Goal: Find specific page/section: Find specific page/section

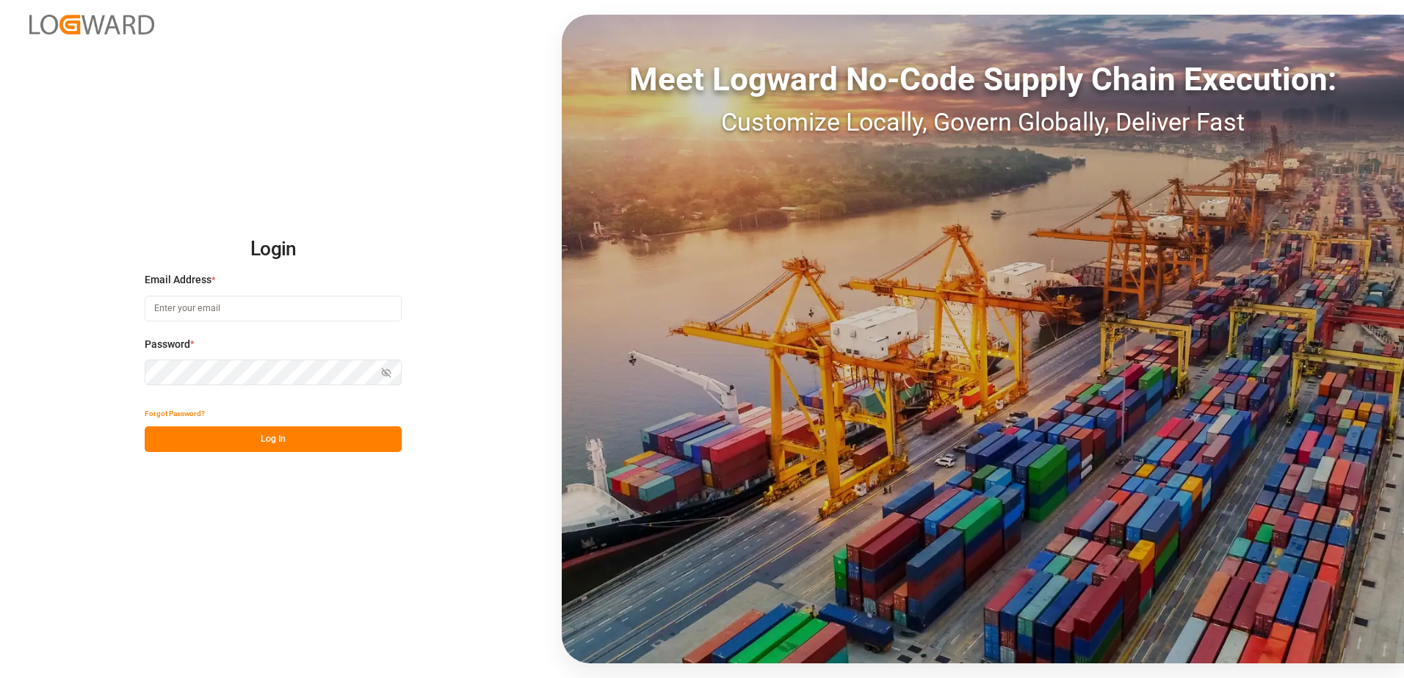
type input "[PERSON_NAME][EMAIL_ADDRESS][DOMAIN_NAME]"
click at [285, 441] on button "Log In" at bounding box center [273, 440] width 257 height 26
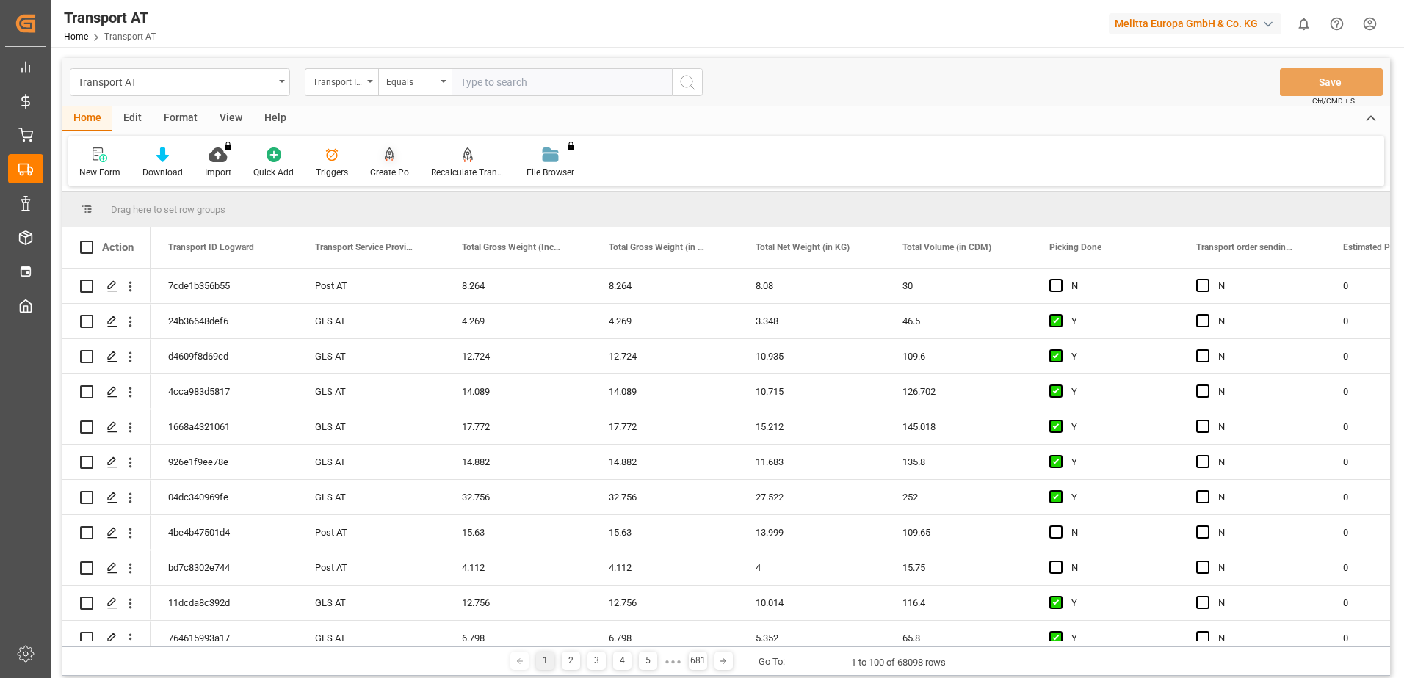
click at [386, 164] on div "Create Po" at bounding box center [389, 163] width 61 height 32
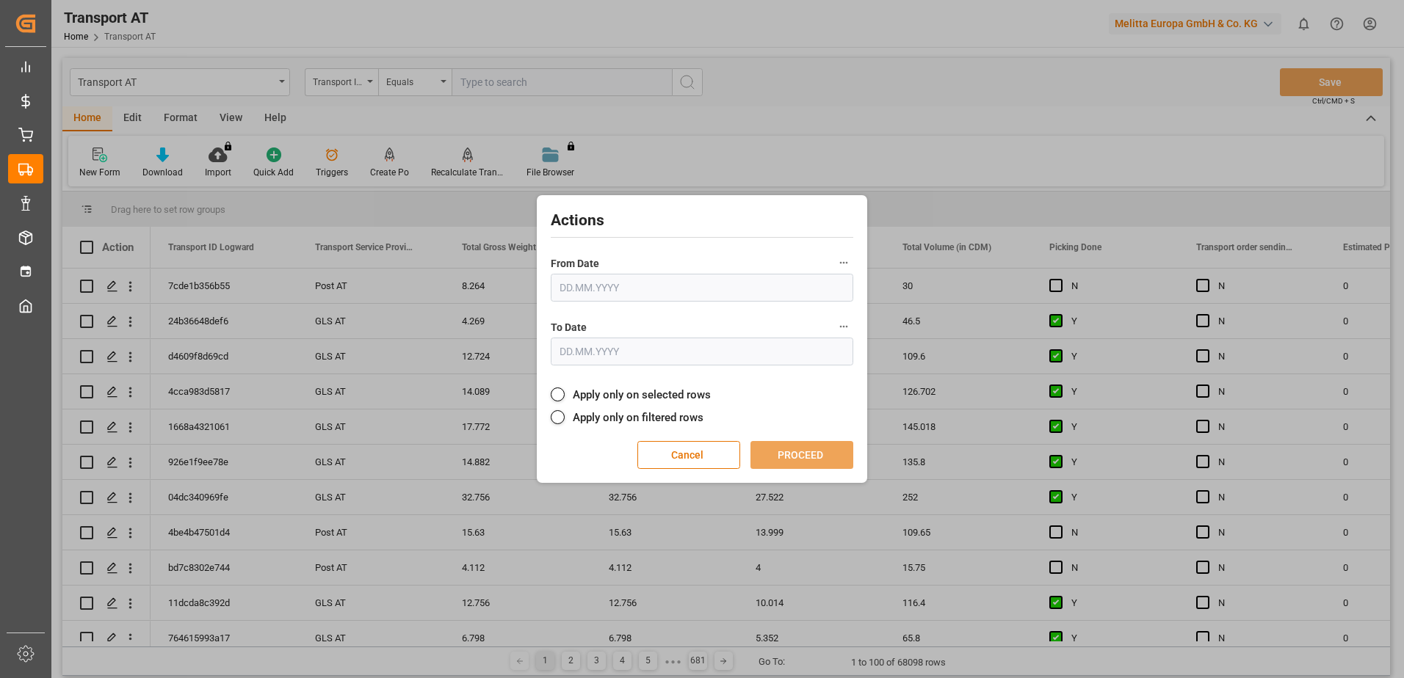
click at [974, 128] on div "Actions From Date To Date Apply only on selected rows Apply only on filtered ro…" at bounding box center [702, 339] width 1404 height 678
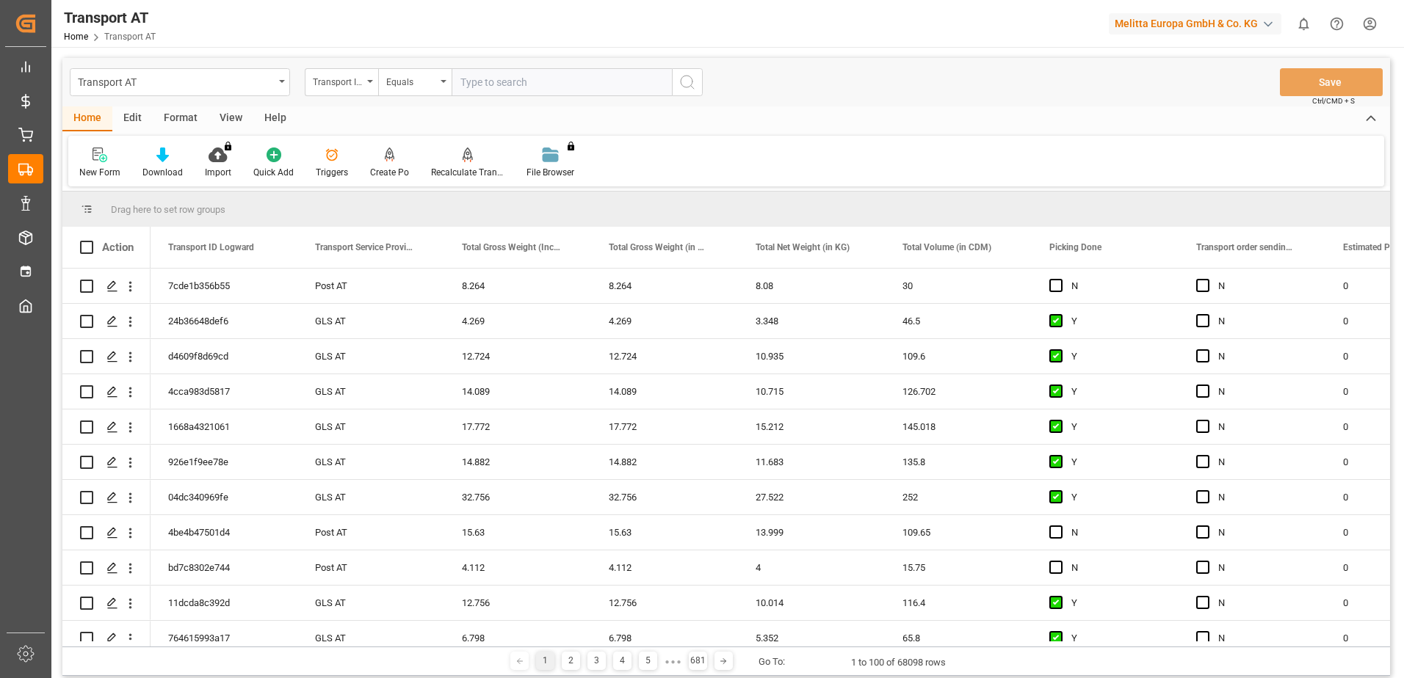
click at [227, 120] on div "View" at bounding box center [230, 118] width 45 height 25
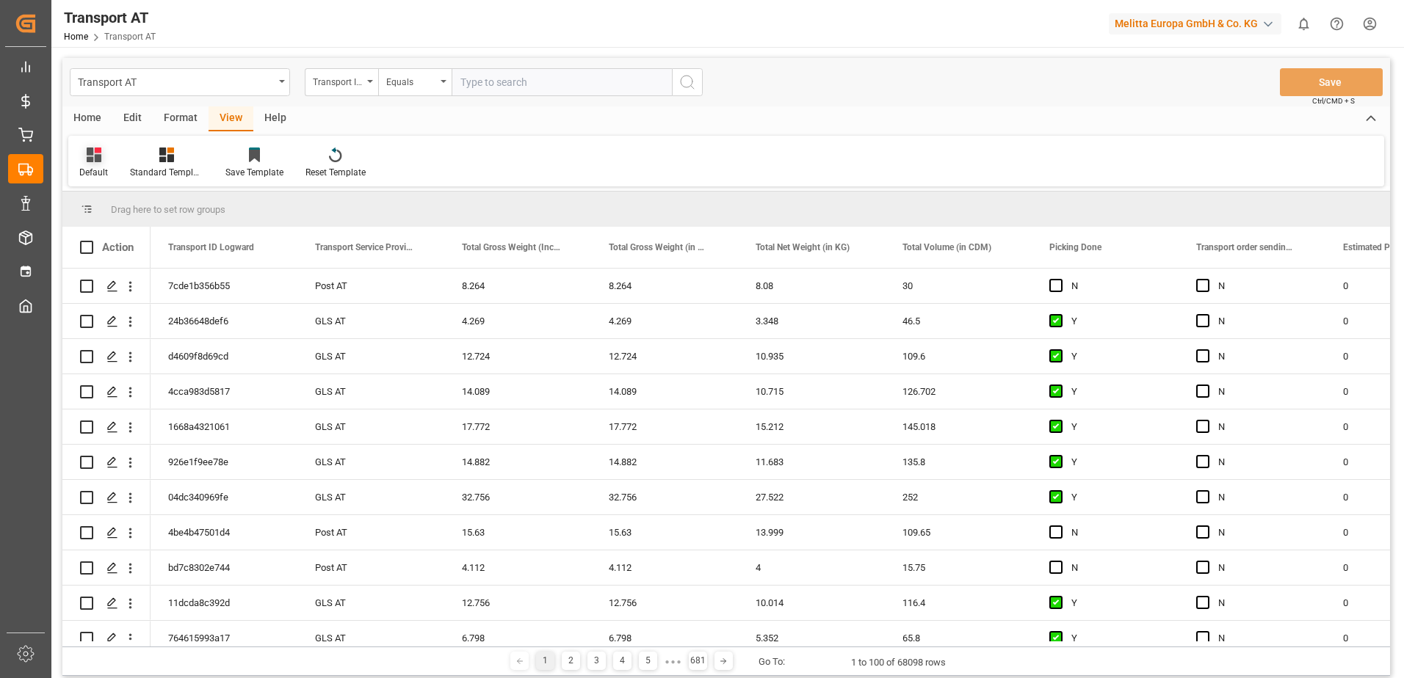
click at [96, 156] on icon at bounding box center [94, 155] width 15 height 15
click at [112, 239] on div "Data" at bounding box center [151, 237] width 128 height 15
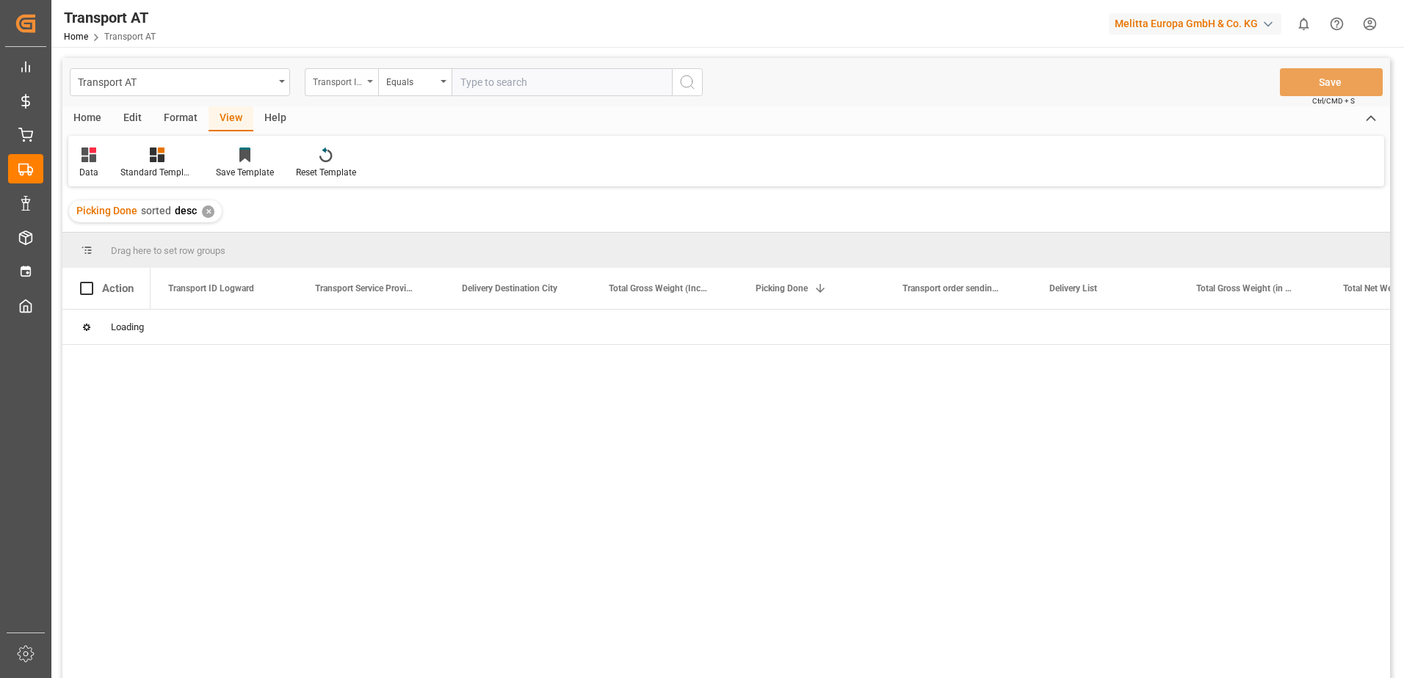
click at [325, 76] on div "Transport ID Logward" at bounding box center [338, 80] width 50 height 17
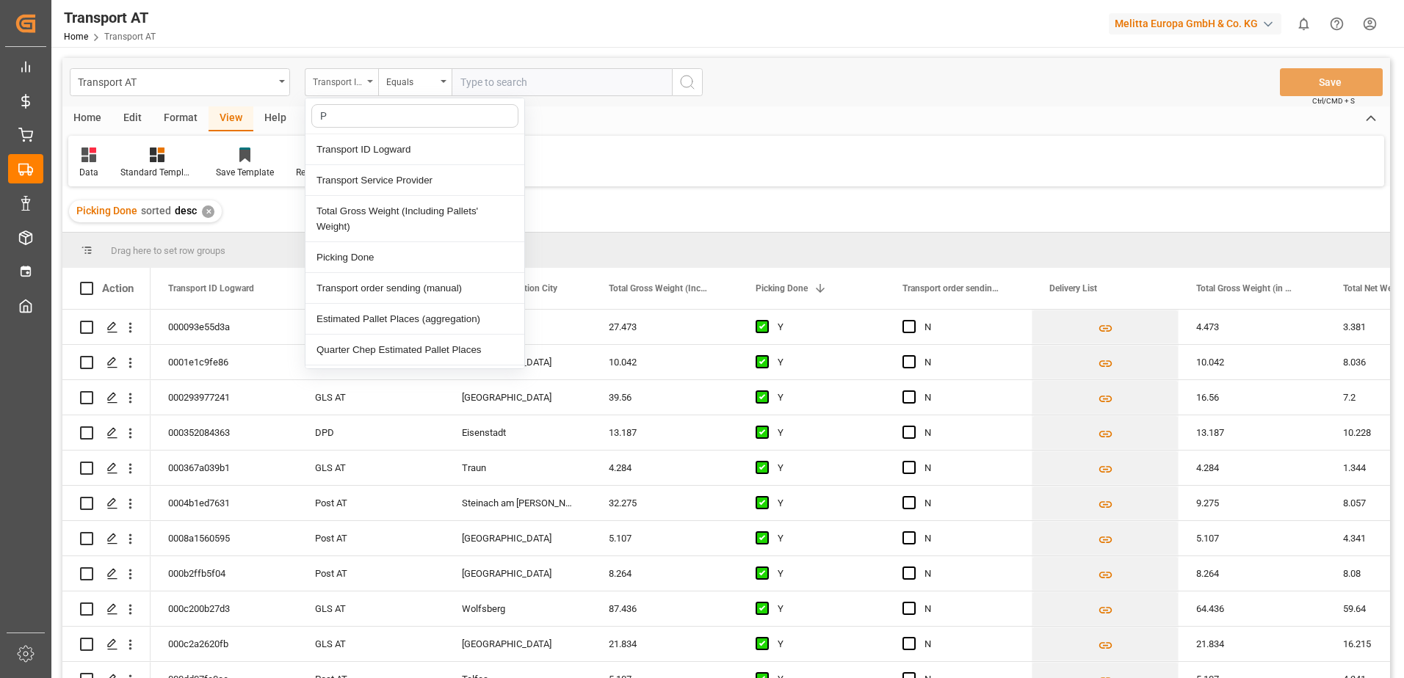
type input "Pi"
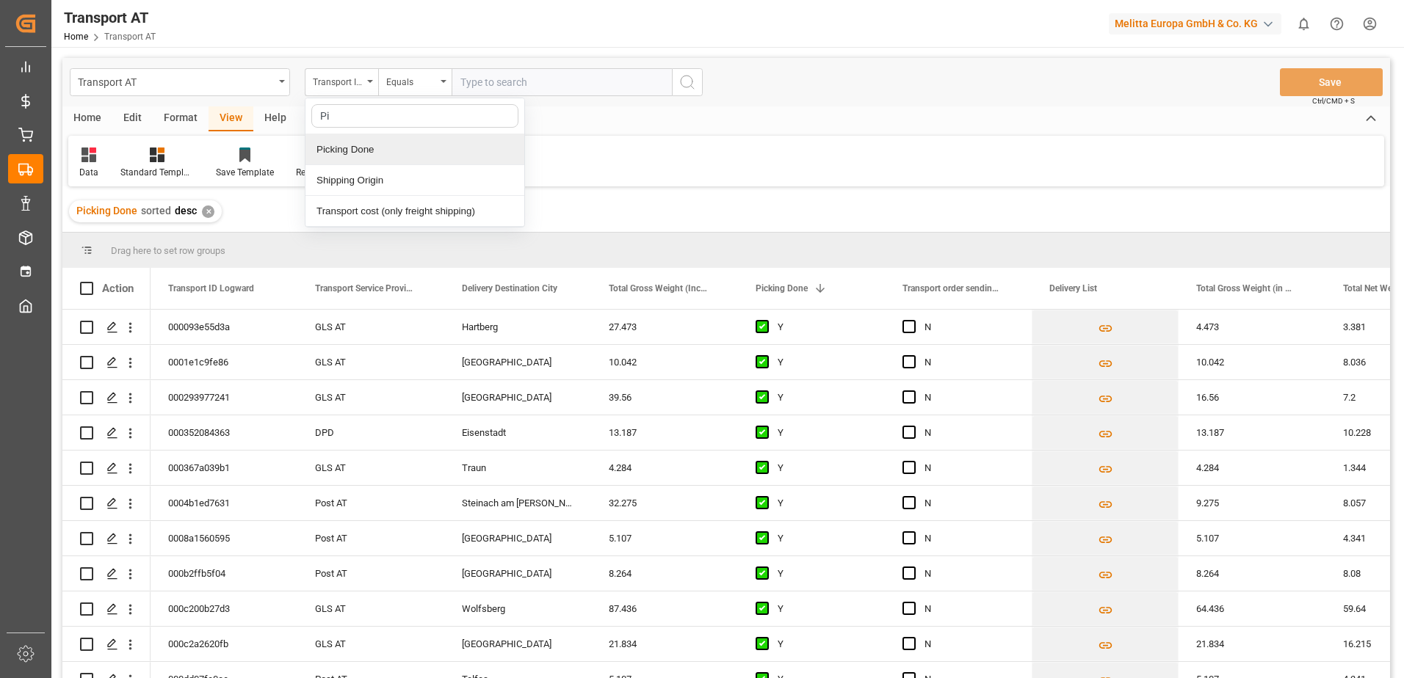
click at [328, 156] on div "Picking Done" at bounding box center [414, 149] width 219 height 31
click at [503, 82] on input "text" at bounding box center [561, 82] width 220 height 28
type input "Y"
click at [322, 80] on div "Picking Done" at bounding box center [338, 80] width 50 height 17
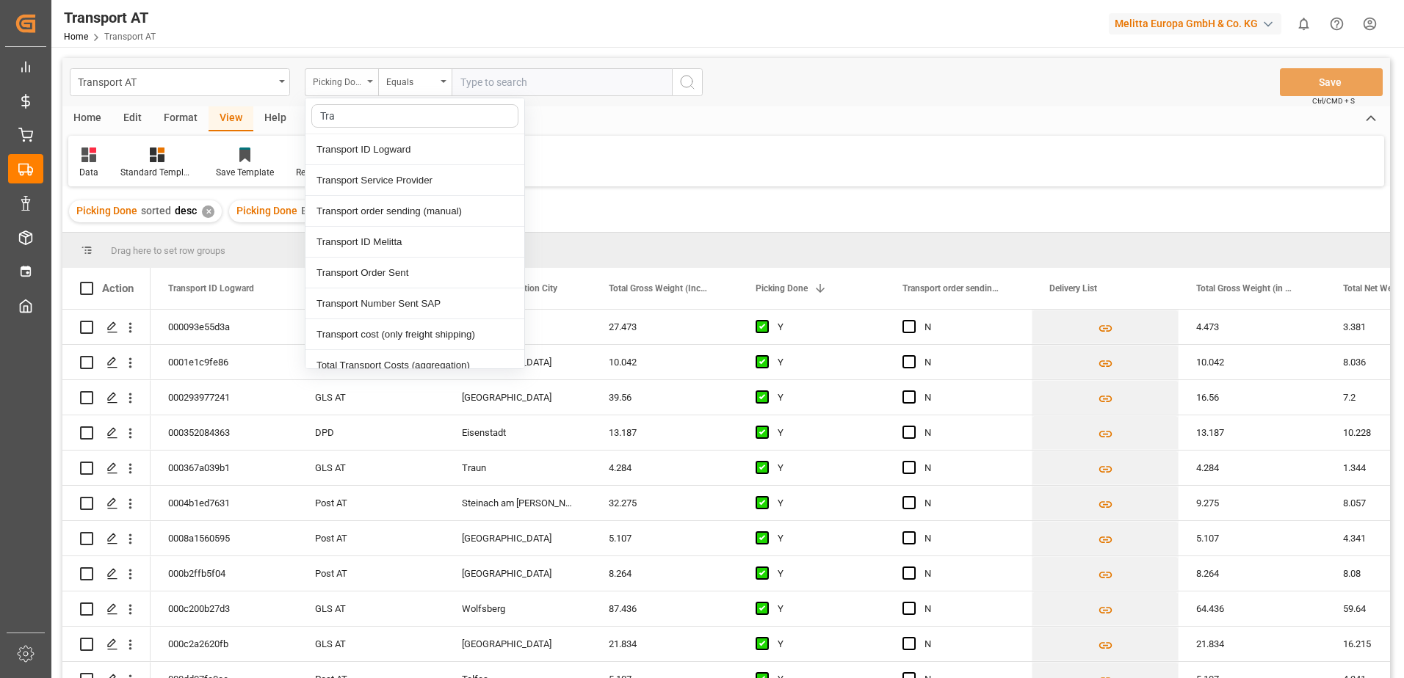
type input "[PERSON_NAME]"
click at [343, 213] on div "Transport order sending (manual)" at bounding box center [414, 211] width 219 height 31
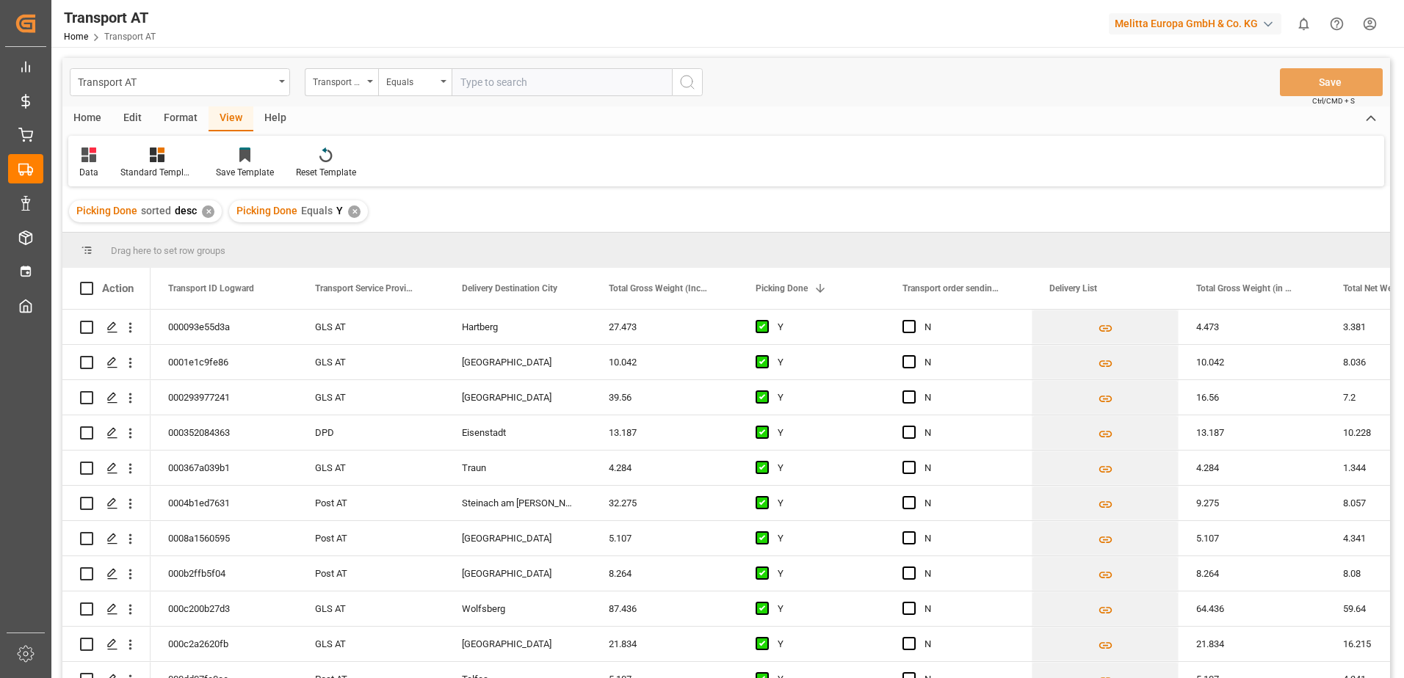
click at [493, 81] on input "text" at bounding box center [561, 82] width 220 height 28
type input "N"
click at [352, 82] on div "Transport order sending (manual)" at bounding box center [338, 80] width 50 height 17
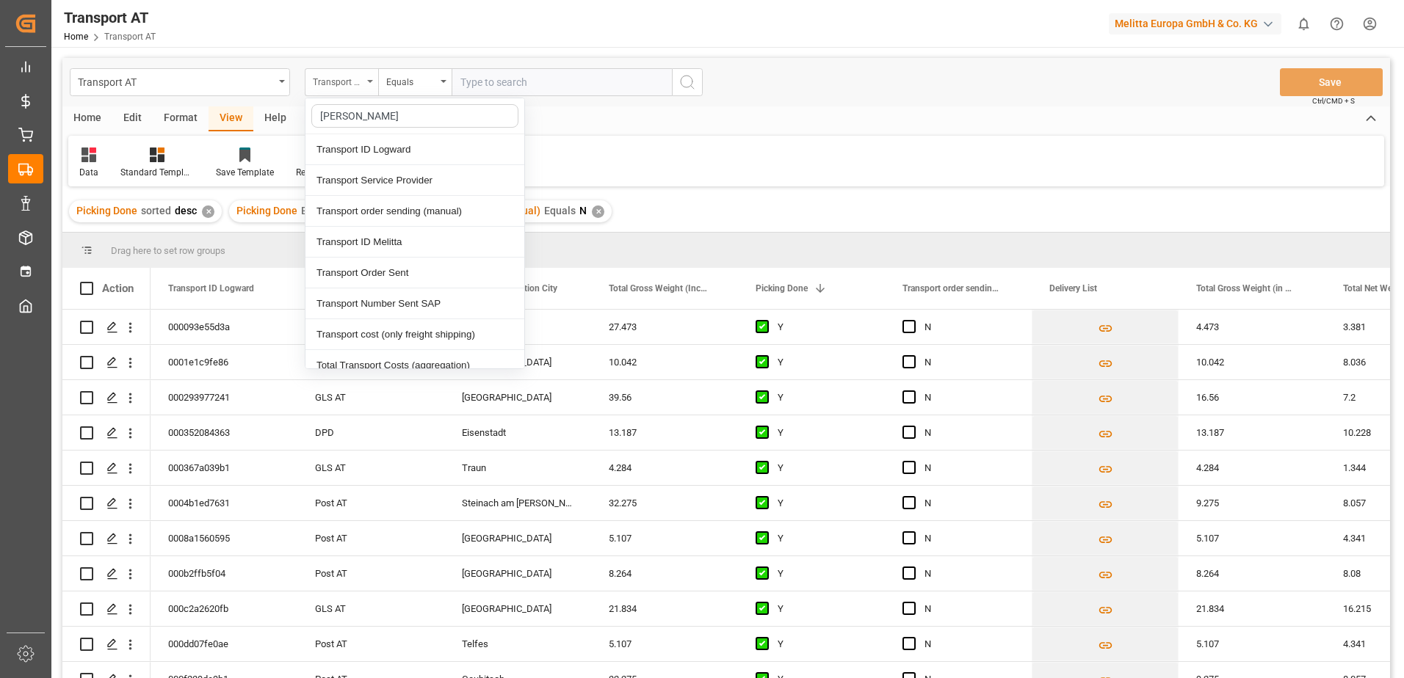
type input "Trans"
click at [377, 182] on div "Transport Service Provider" at bounding box center [414, 180] width 219 height 31
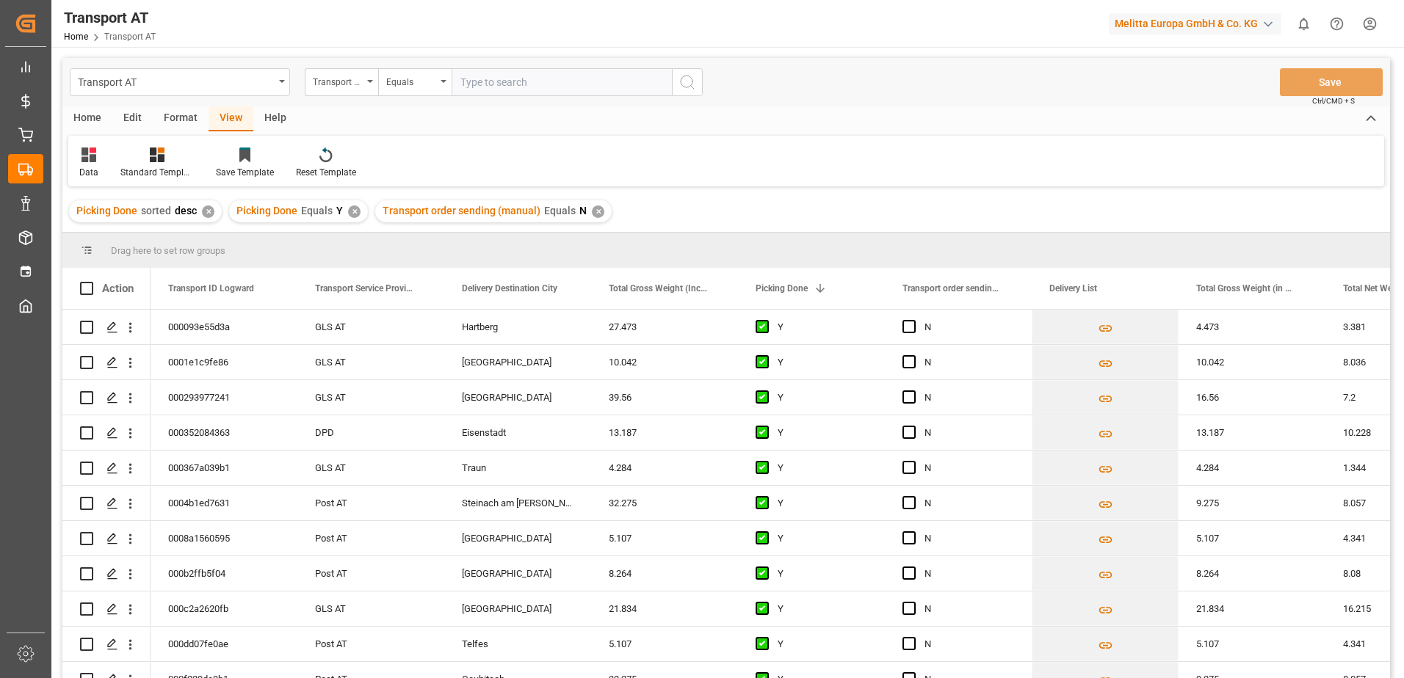
click at [501, 79] on input "text" at bounding box center [561, 82] width 220 height 28
type input "[PERSON_NAME]"
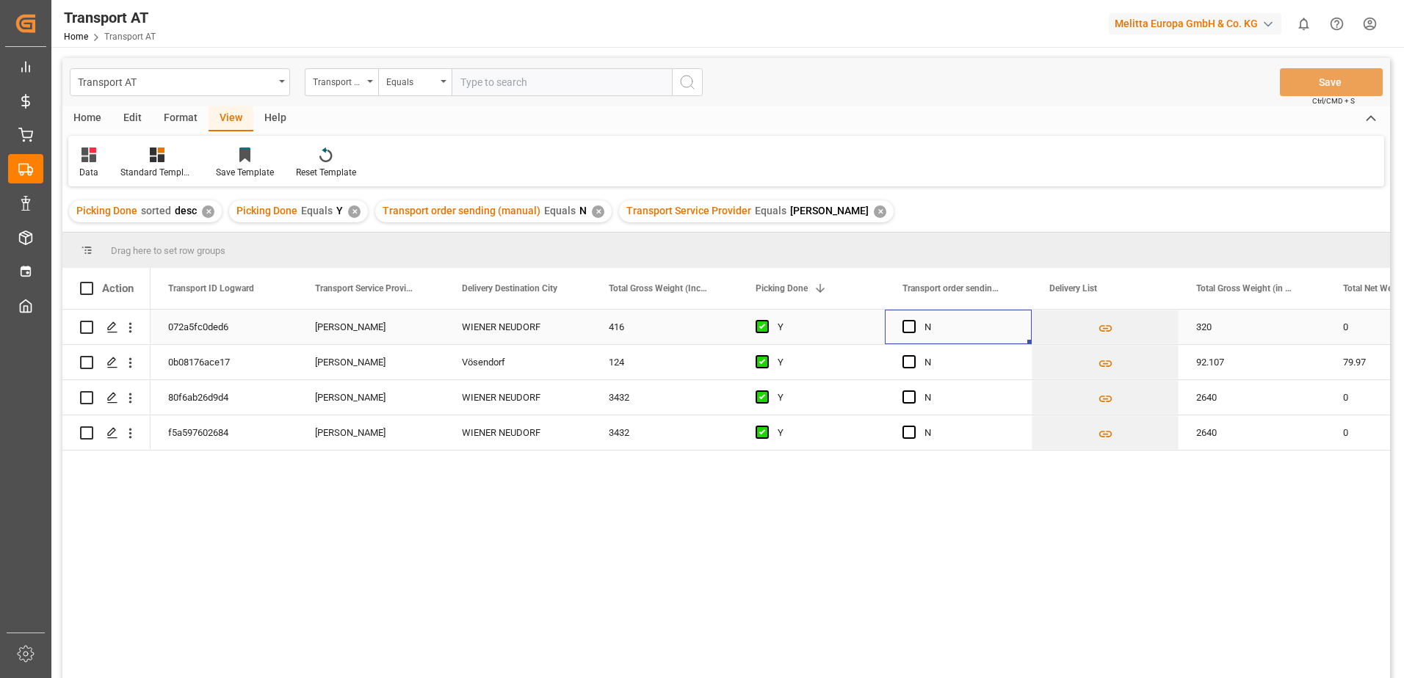
click at [917, 325] on div "Press SPACE to select this row." at bounding box center [913, 328] width 22 height 34
click at [911, 330] on span "Press SPACE to select this row." at bounding box center [908, 326] width 13 height 13
click at [913, 320] on input "Press SPACE to select this row." at bounding box center [913, 320] width 0 height 0
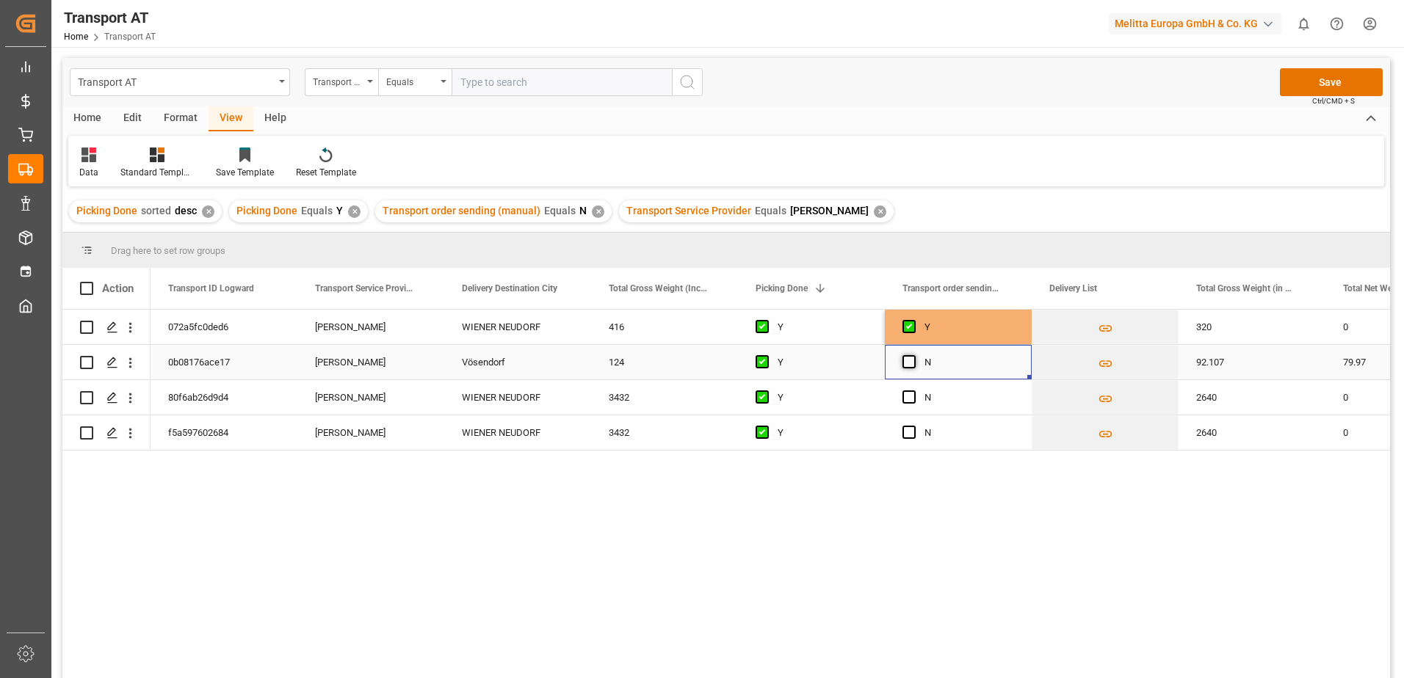
click at [906, 359] on span "Press SPACE to select this row." at bounding box center [908, 361] width 13 height 13
click at [913, 355] on input "Press SPACE to select this row." at bounding box center [913, 355] width 0 height 0
click at [906, 396] on span "Press SPACE to select this row." at bounding box center [908, 397] width 13 height 13
click at [913, 391] on input "Press SPACE to select this row." at bounding box center [913, 391] width 0 height 0
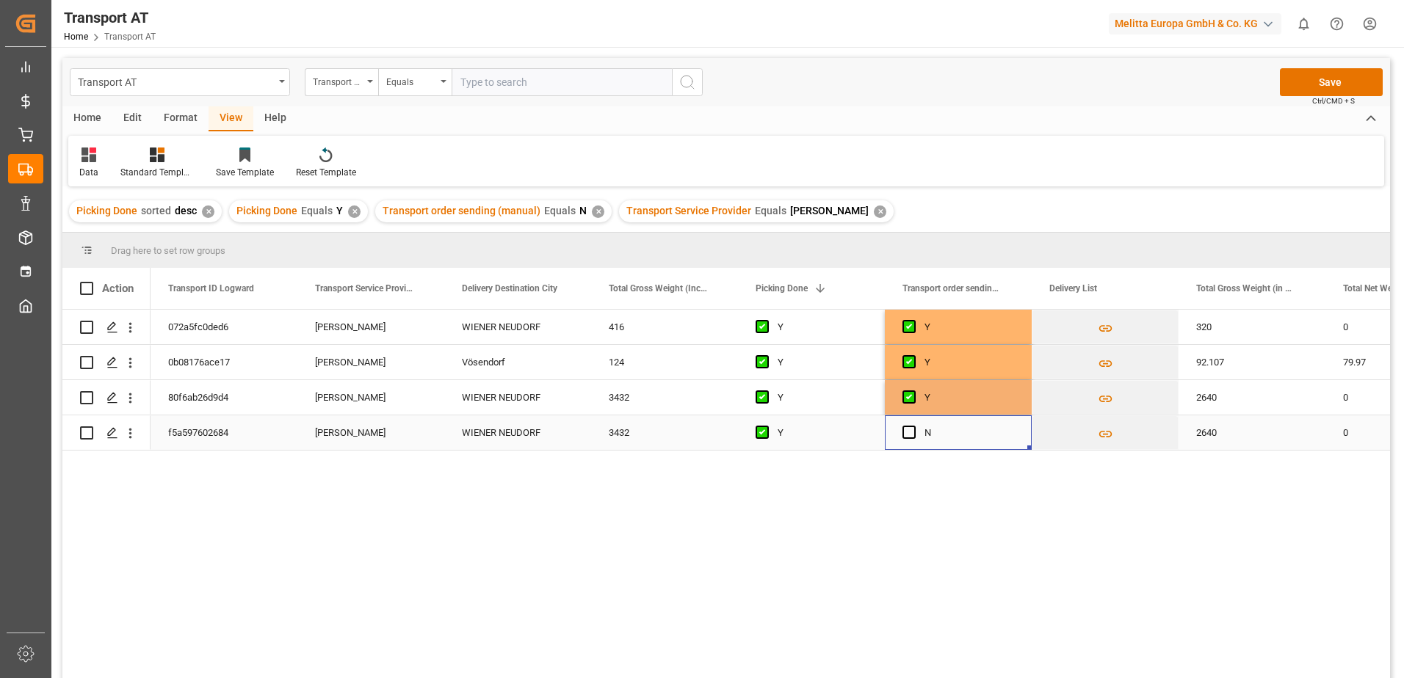
click at [906, 440] on div "Press SPACE to select this row." at bounding box center [913, 433] width 22 height 34
click at [908, 432] on span "Press SPACE to select this row." at bounding box center [908, 432] width 13 height 13
click at [913, 426] on input "Press SPACE to select this row." at bounding box center [913, 426] width 0 height 0
click at [1349, 81] on button "Save" at bounding box center [1331, 82] width 103 height 28
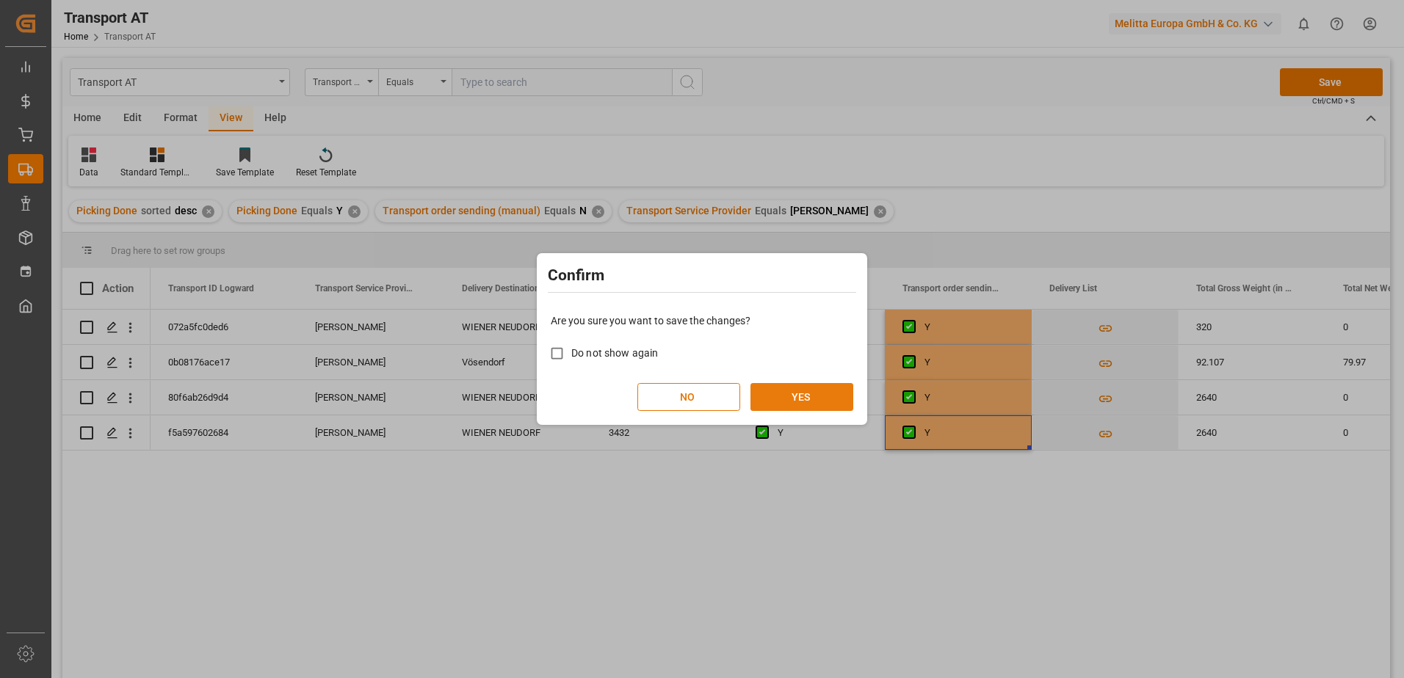
click at [799, 394] on button "YES" at bounding box center [801, 397] width 103 height 28
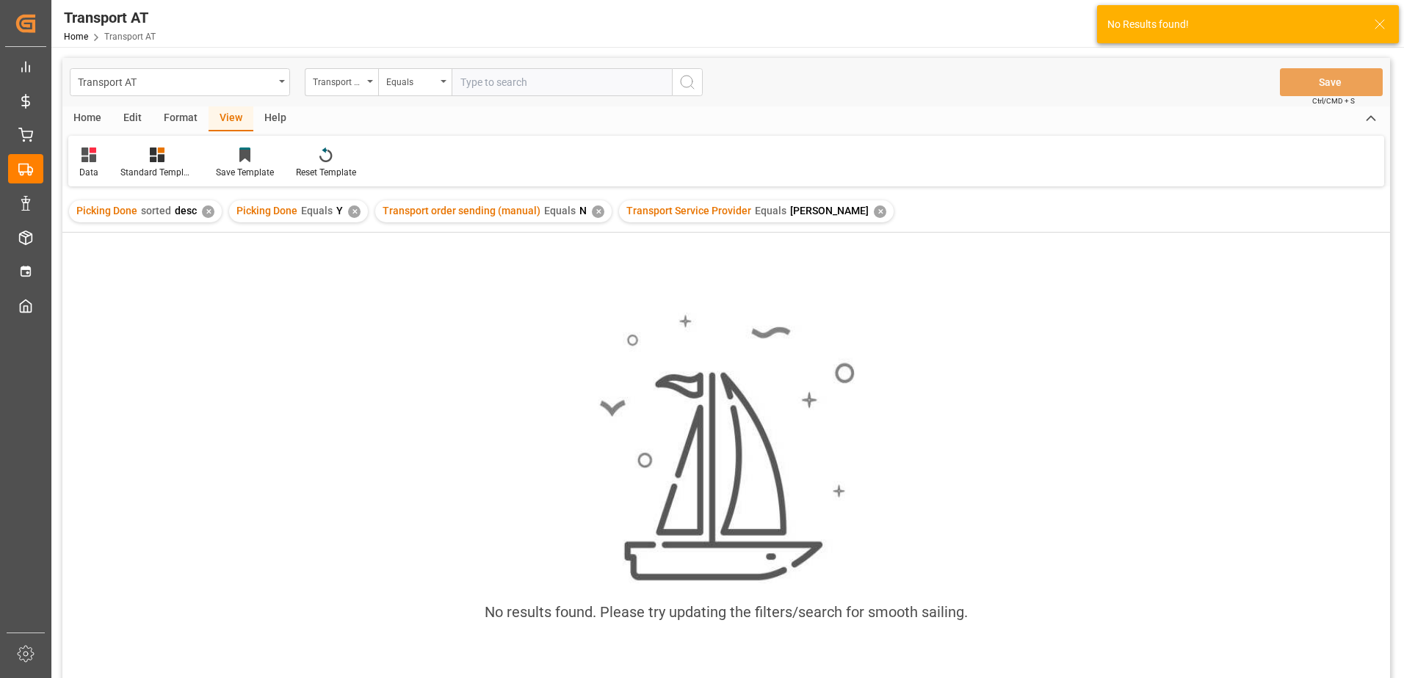
click at [874, 211] on div "✕" at bounding box center [880, 212] width 12 height 12
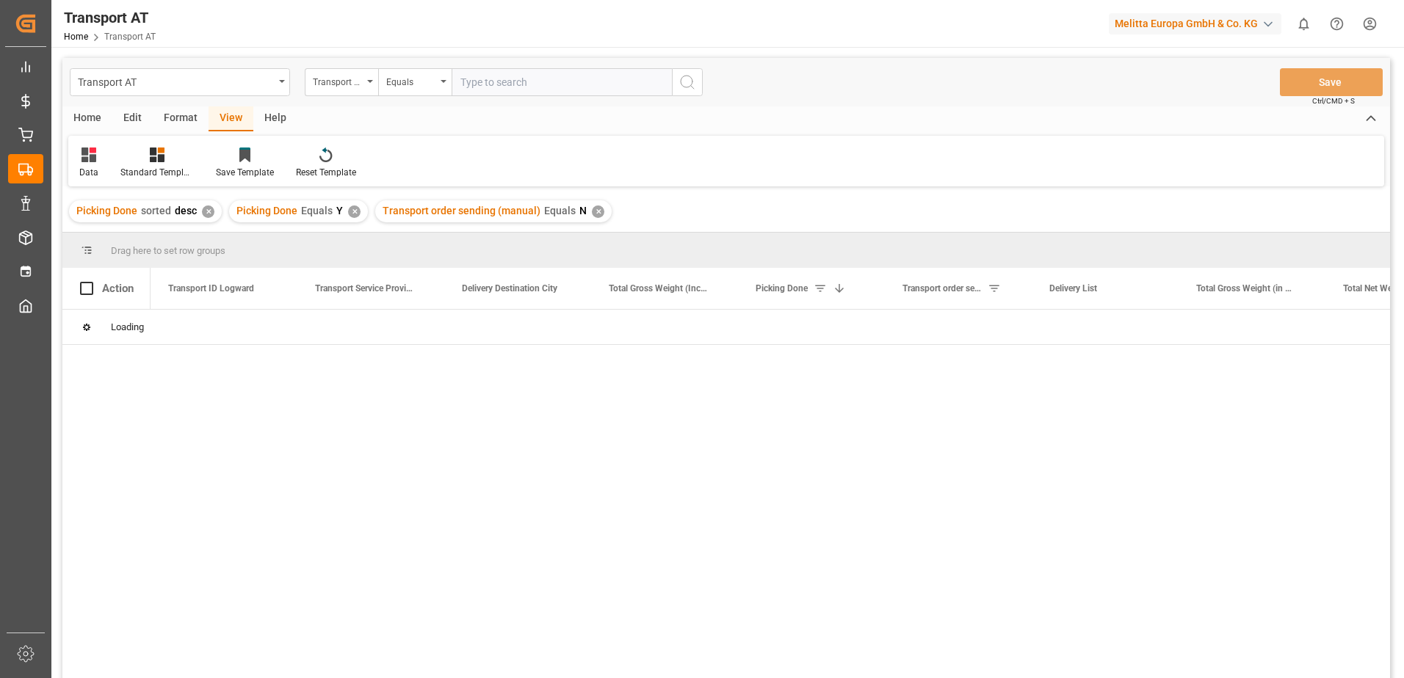
click at [353, 84] on div "Transport Service Provider" at bounding box center [338, 80] width 50 height 17
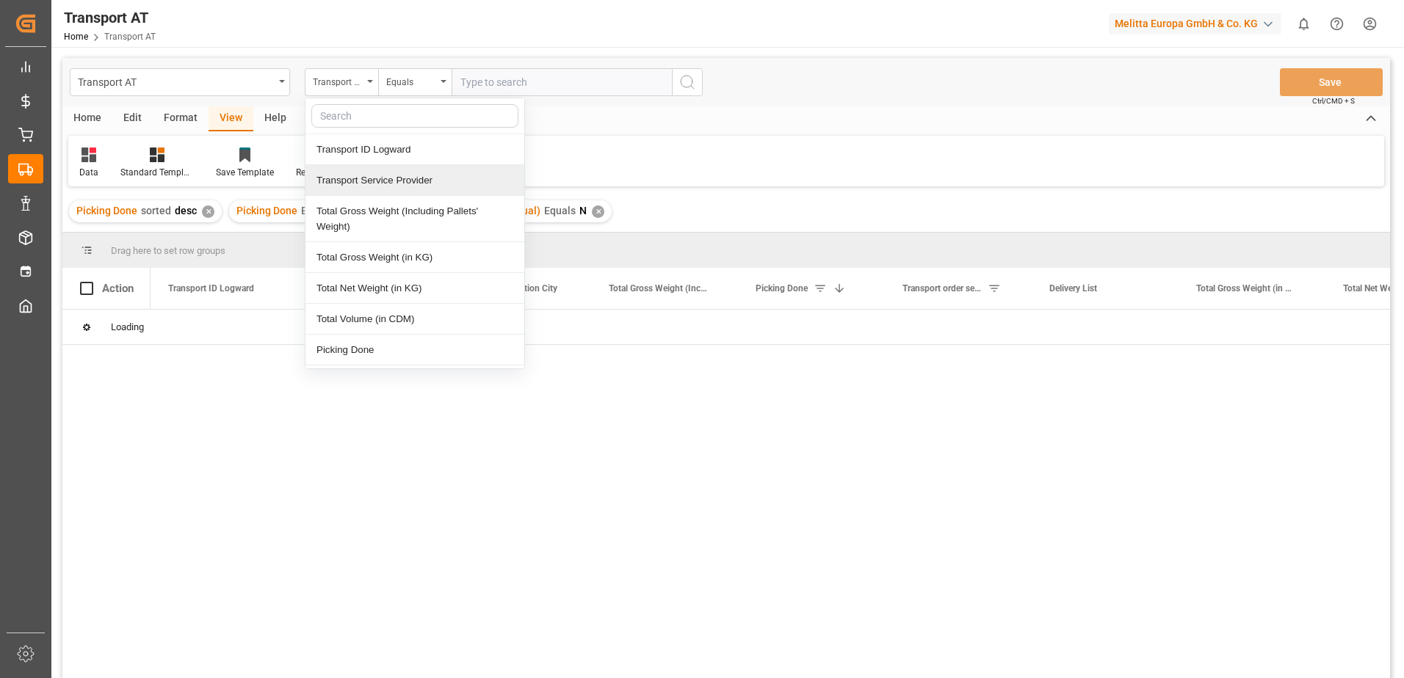
click at [358, 189] on div "Transport Service Provider" at bounding box center [414, 180] width 219 height 31
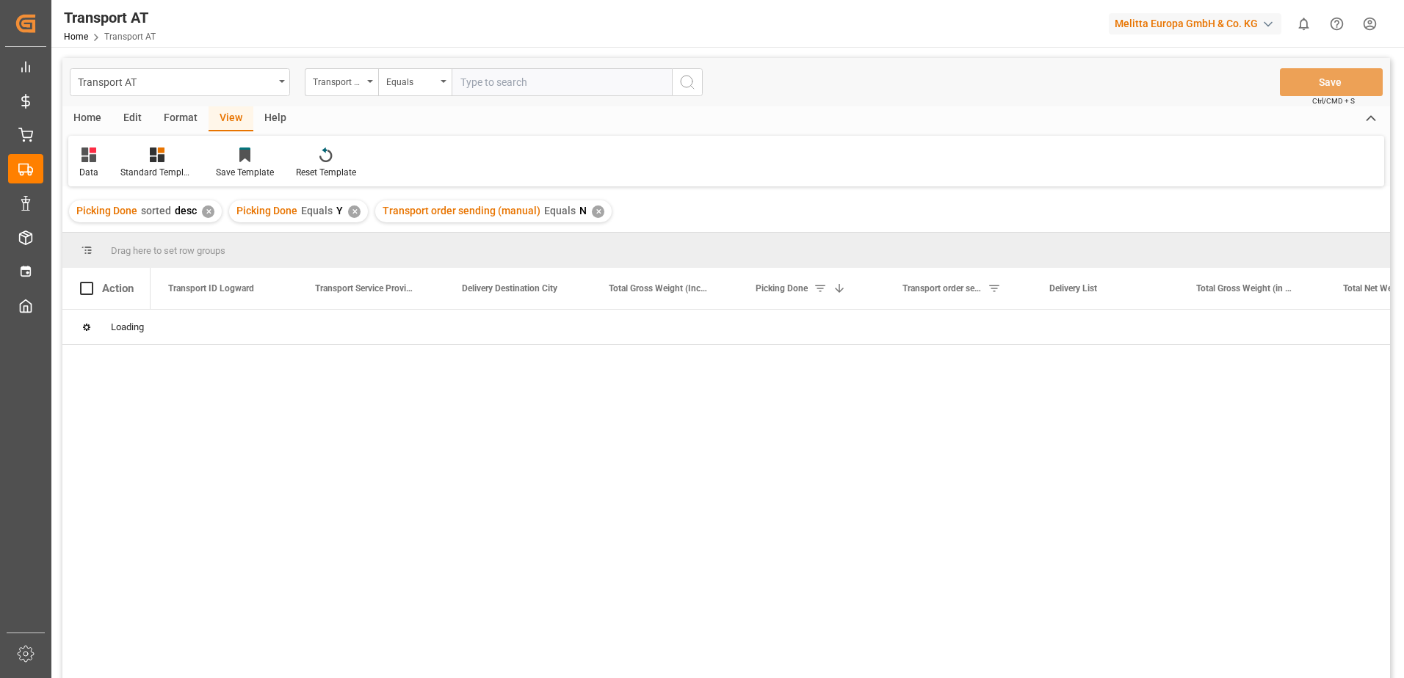
click at [466, 83] on input "text" at bounding box center [561, 82] width 220 height 28
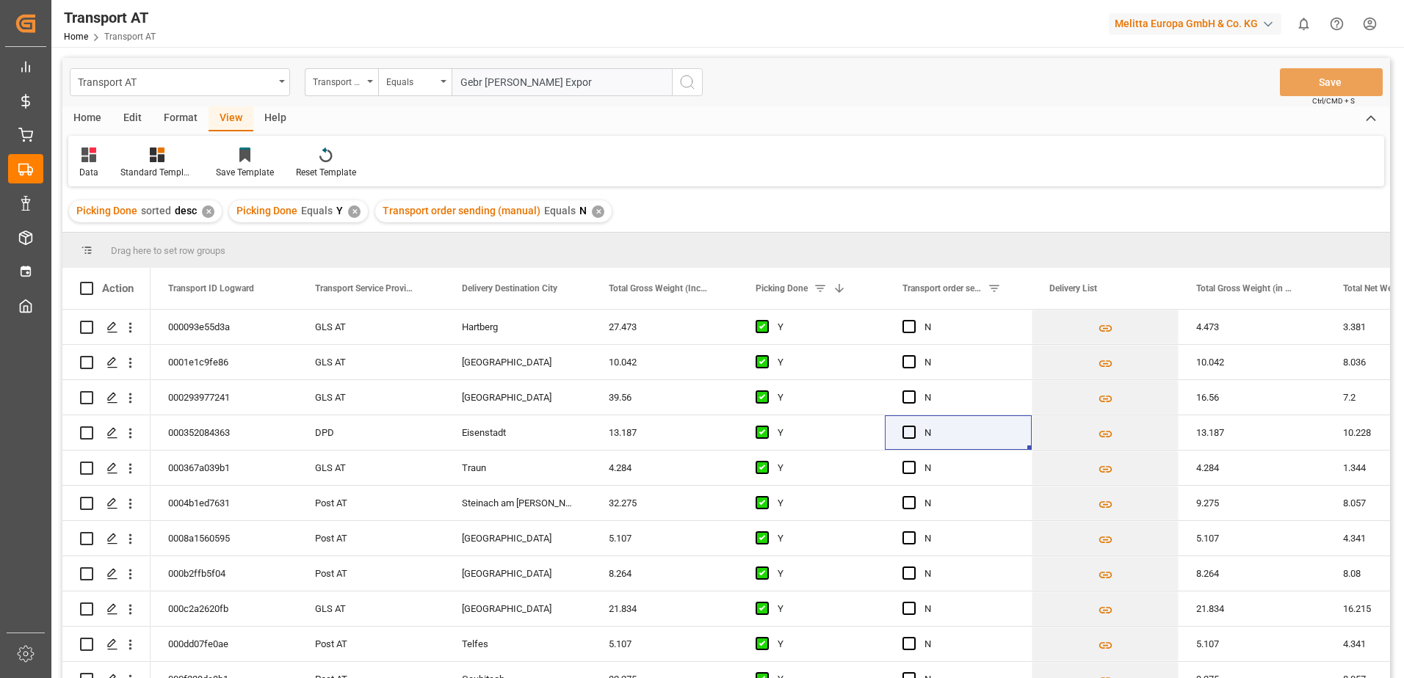
type input "Gebr [PERSON_NAME] Export"
